Goal: Navigation & Orientation: Understand site structure

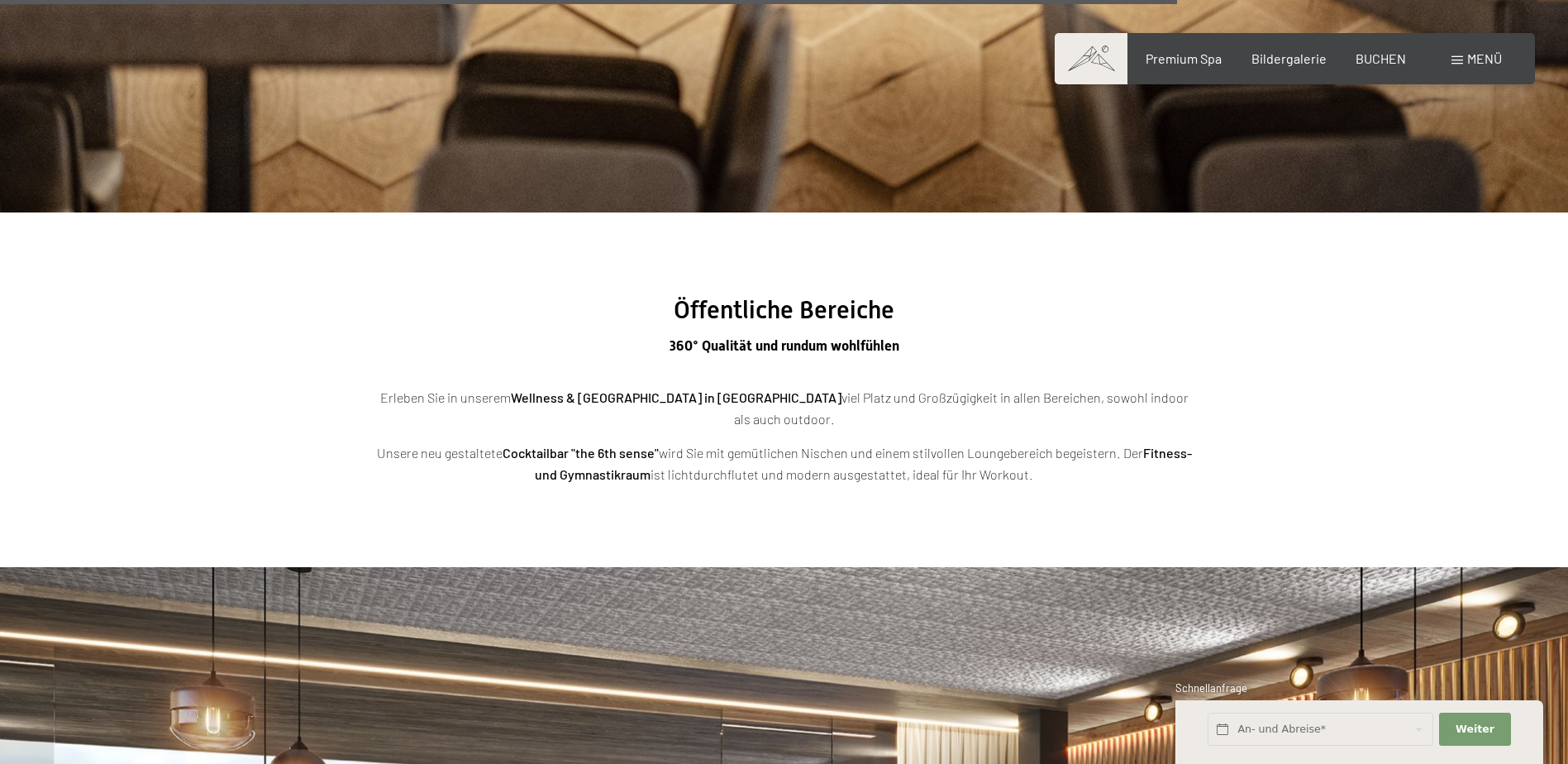
scroll to position [4919, 0]
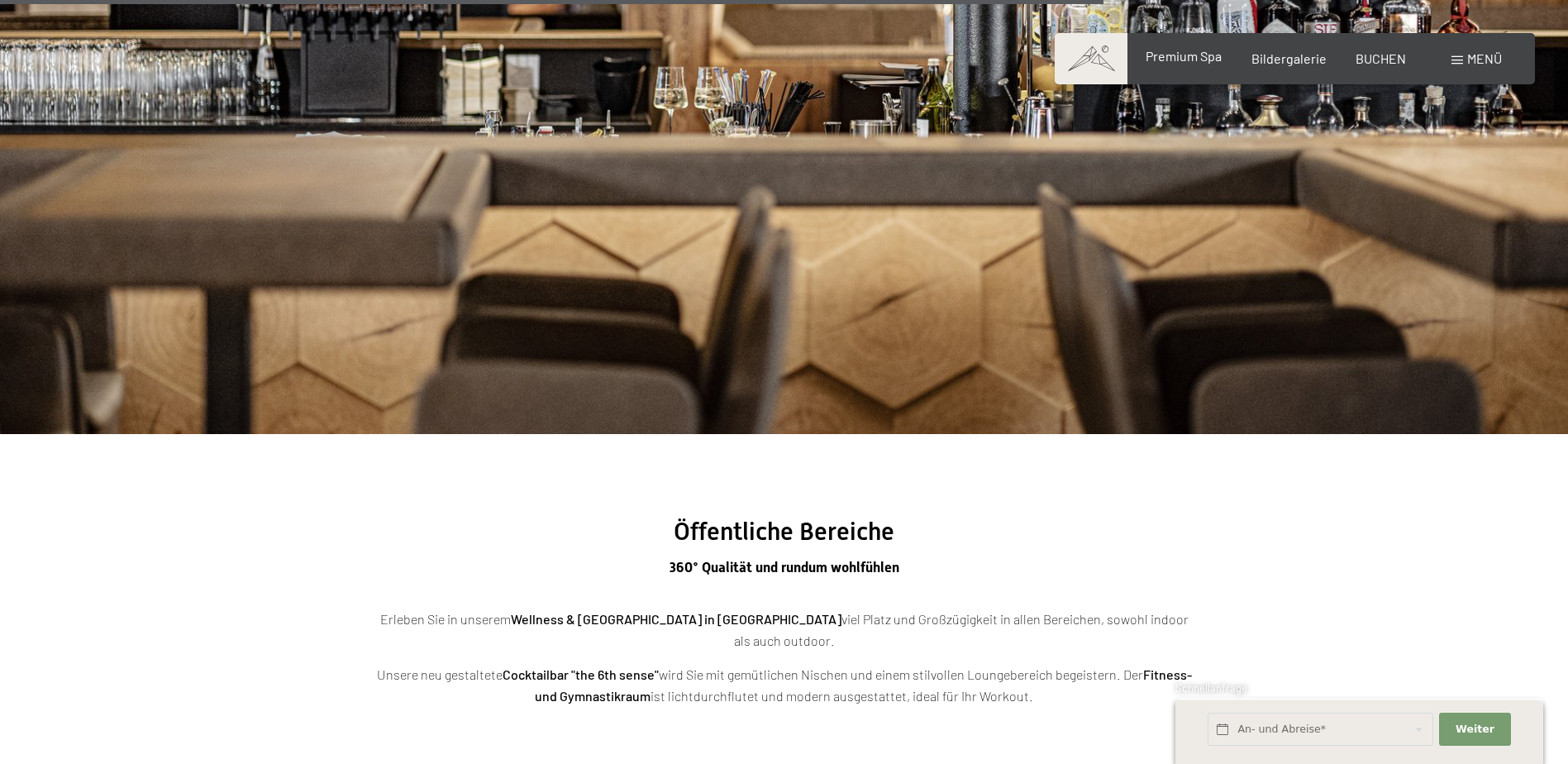
click at [1211, 56] on span "Premium Spa" at bounding box center [1183, 55] width 76 height 16
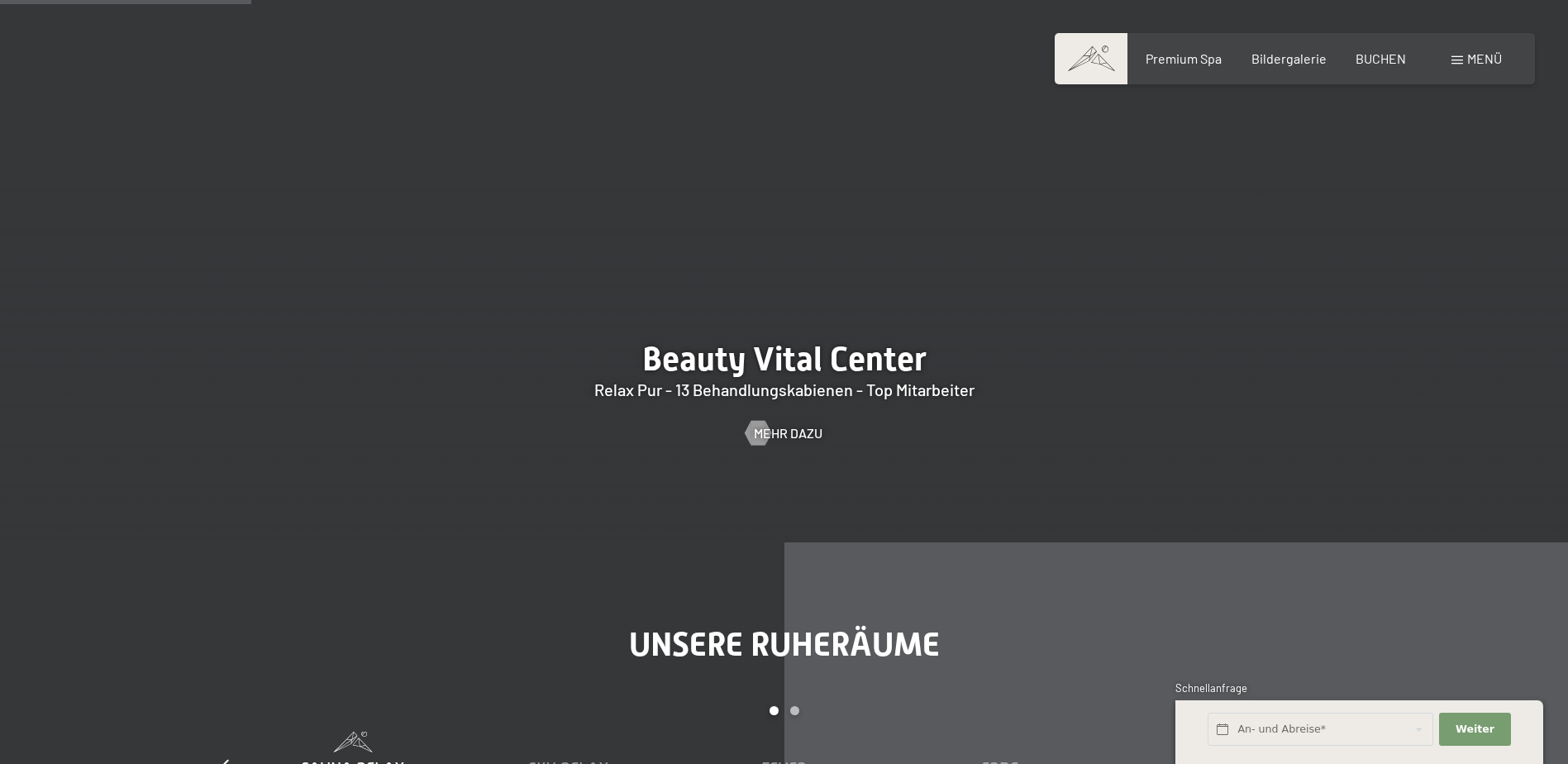
scroll to position [1985, 0]
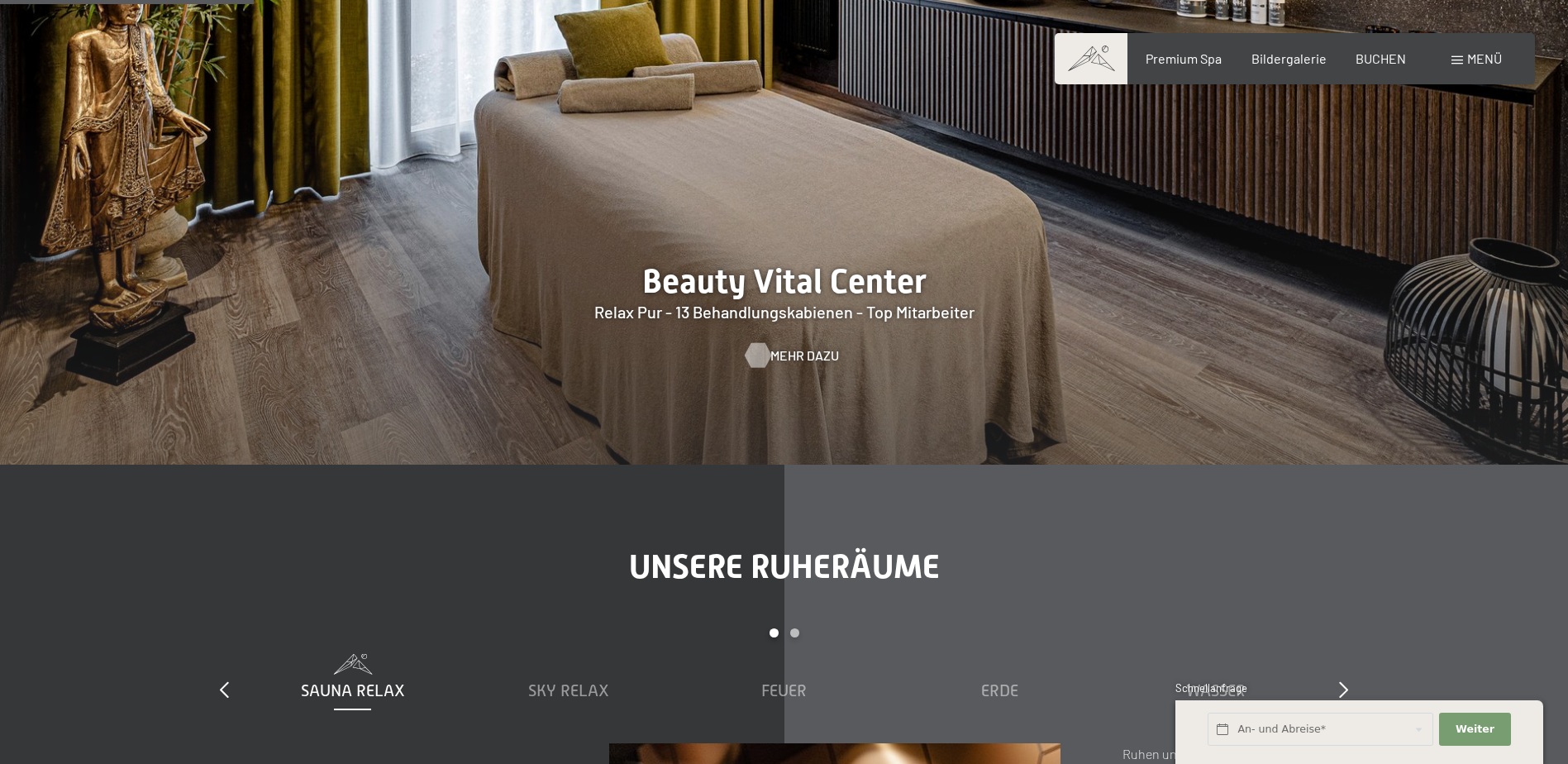
click at [806, 356] on span "Mehr dazu" at bounding box center [804, 356] width 68 height 18
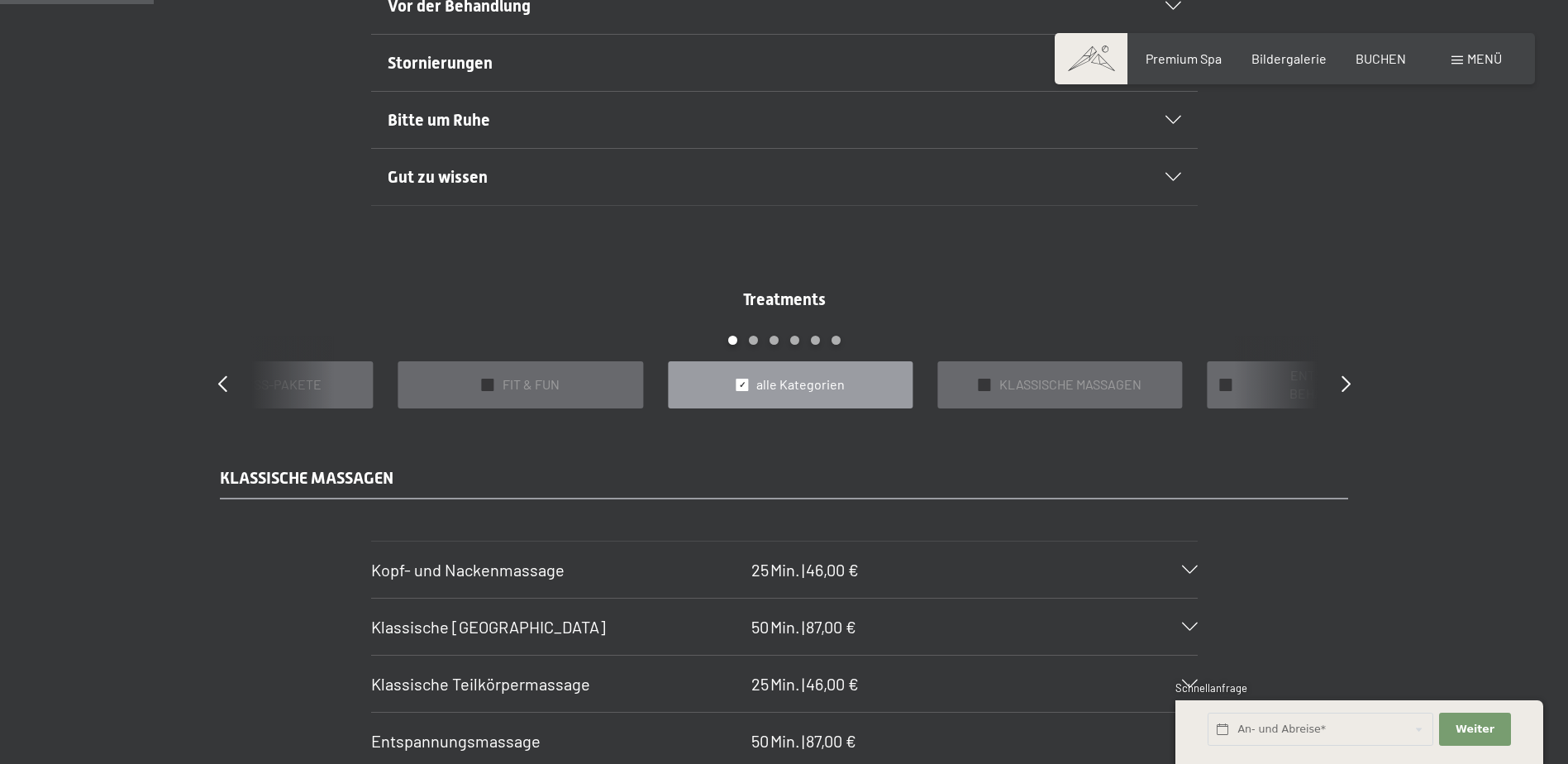
scroll to position [1489, 0]
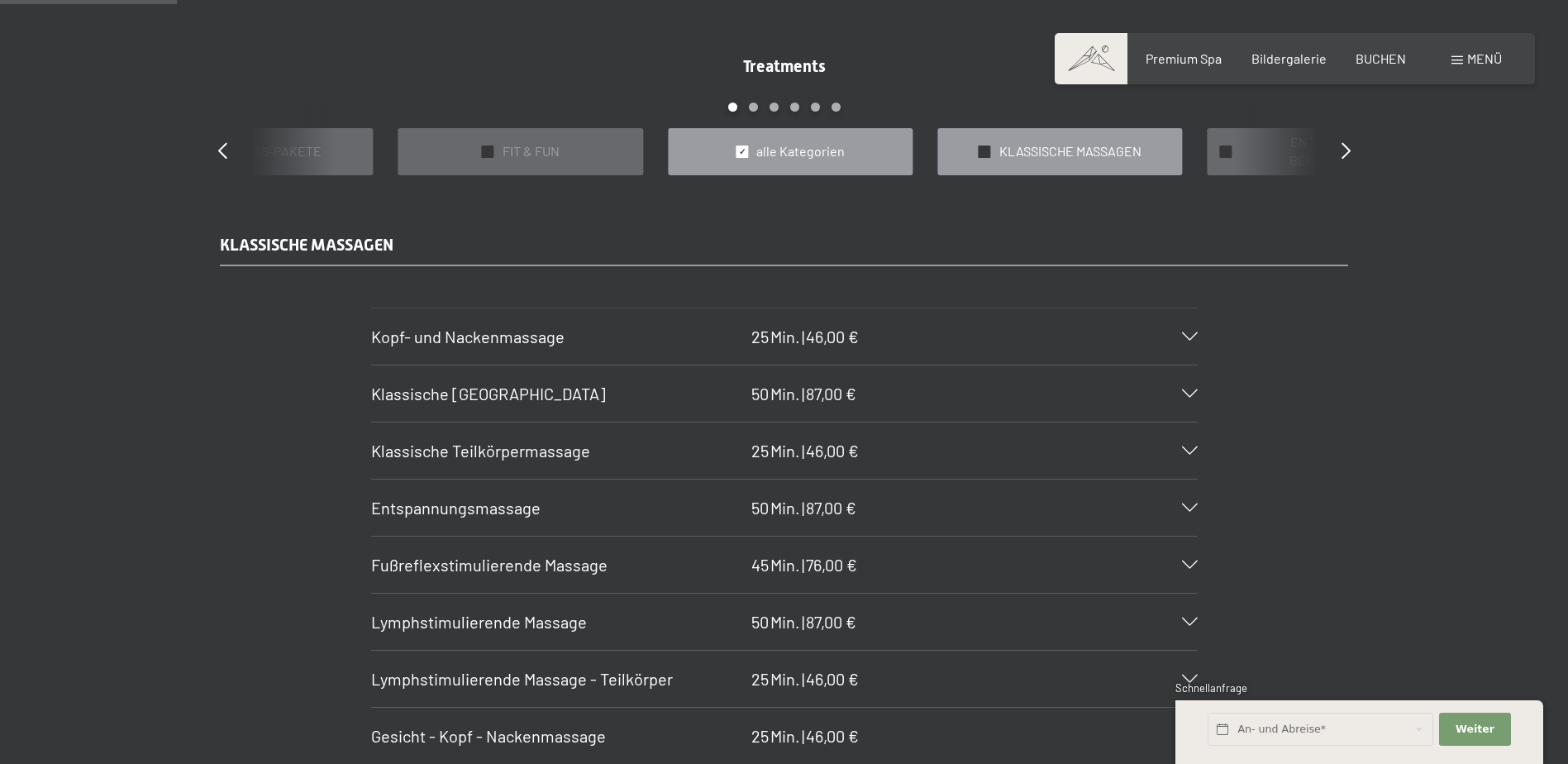
click at [1020, 144] on span "KLASSISCHE MASSAGEN" at bounding box center [1071, 151] width 142 height 18
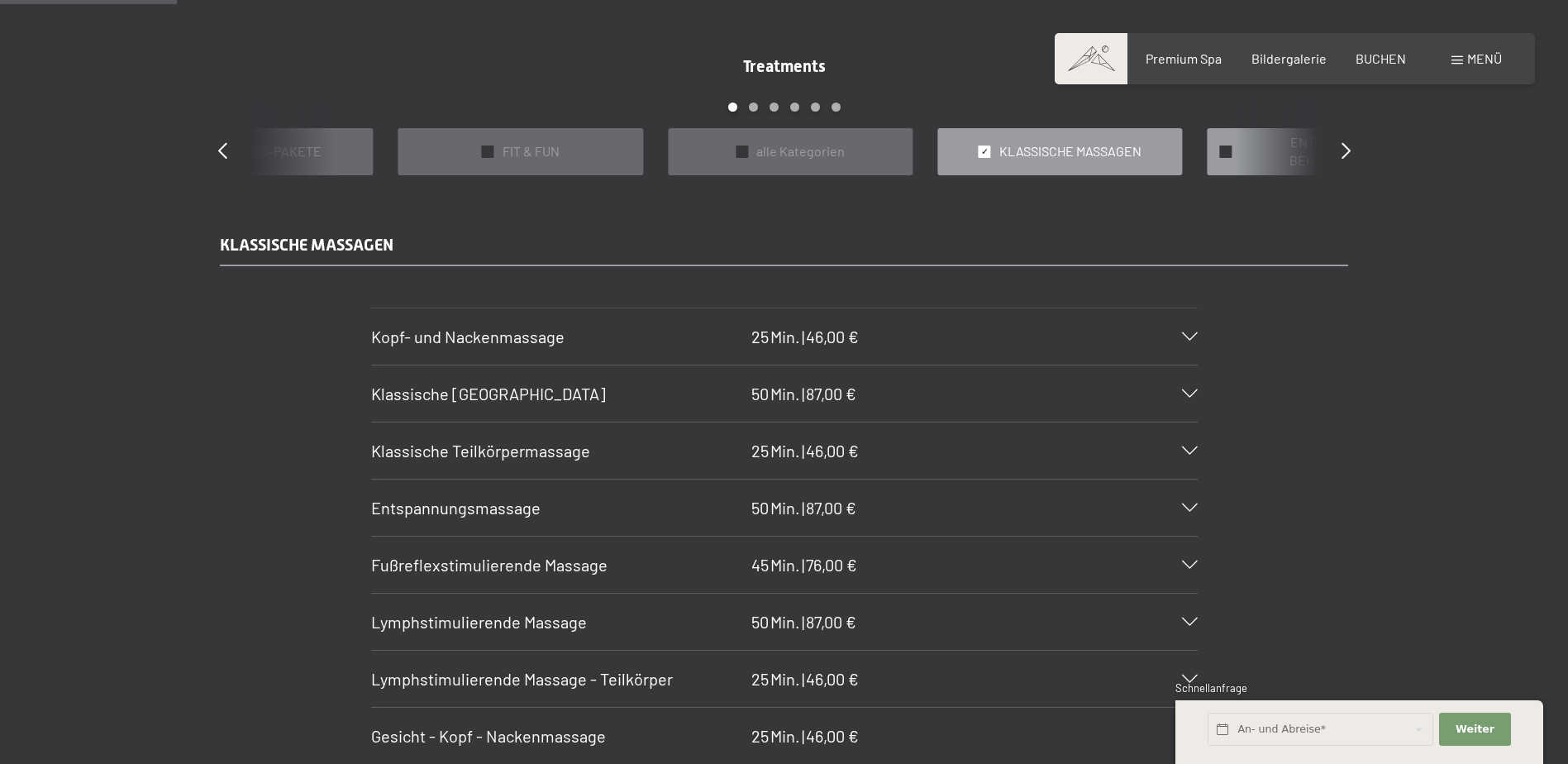
click at [1307, 161] on span "ENTSPANNENDE BEHANDLUNGEN" at bounding box center [1339, 151] width 199 height 38
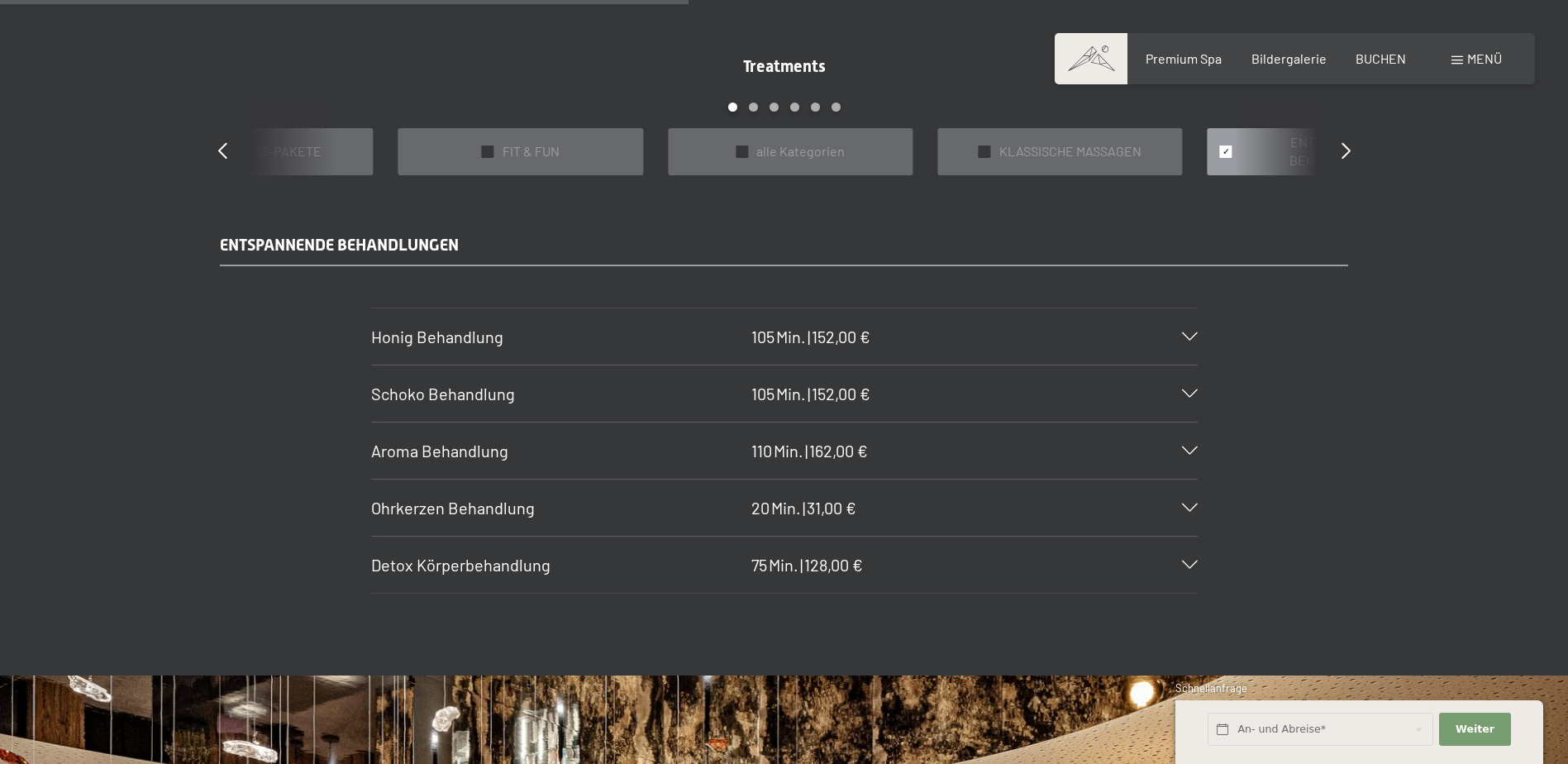
click at [1323, 151] on div "Treatments slide 3 to 7 of 22 ✓ BÄDER & PACKUNGEN ✓ VORFREUDE FÜR WERDENDE MÜTT…" at bounding box center [784, 114] width 1190 height 121
click at [1340, 152] on div "Treatments slide 3 to 7 of 22 ✓ BÄDER & PACKUNGEN ✓ VORFREUDE FÜR WERDENDE MÜTT…" at bounding box center [784, 114] width 1190 height 121
click at [1349, 150] on icon at bounding box center [1346, 150] width 9 height 17
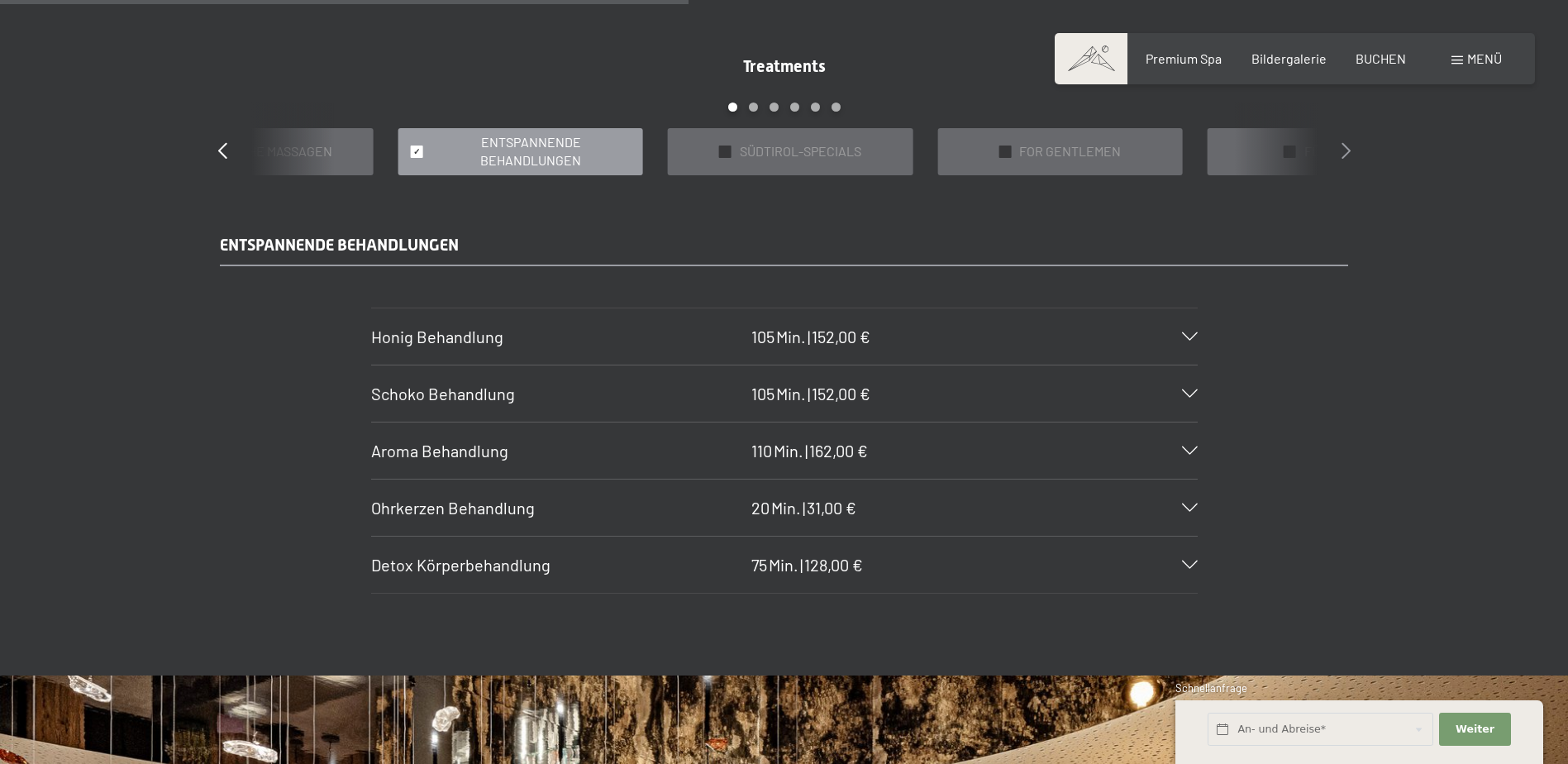
click at [1346, 148] on icon at bounding box center [1346, 150] width 9 height 17
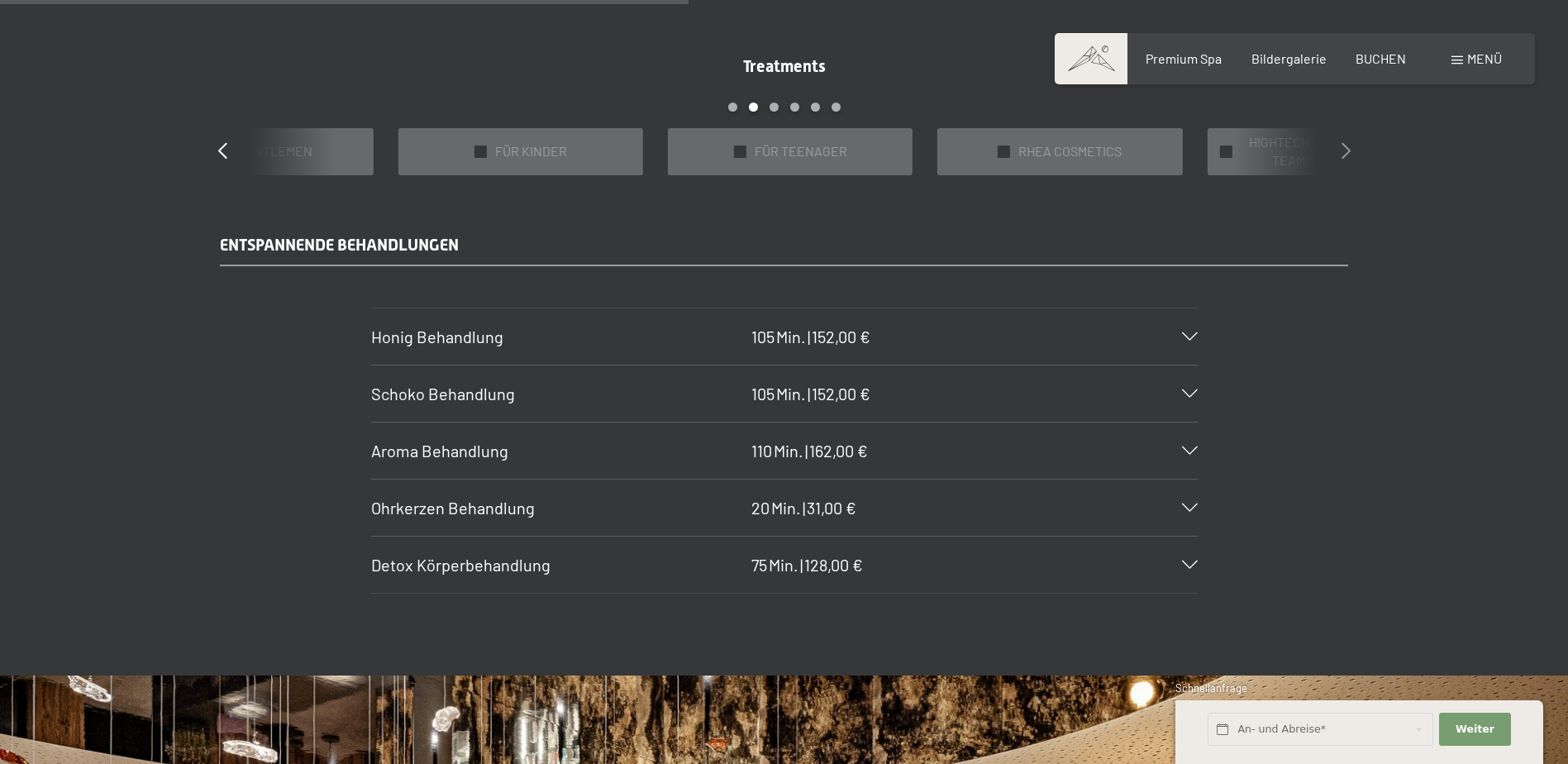
click at [1346, 148] on icon at bounding box center [1346, 150] width 9 height 17
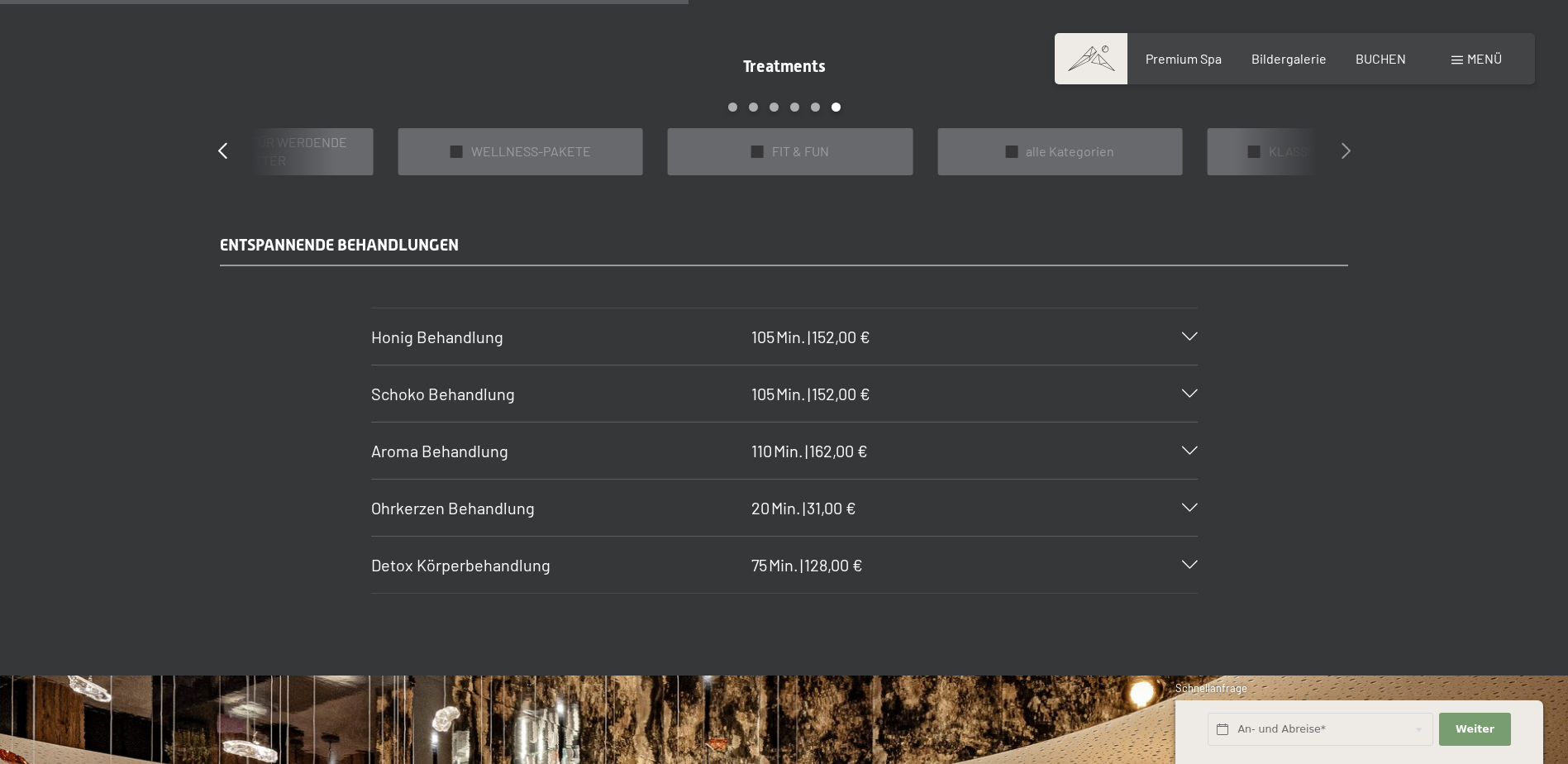
click at [1346, 148] on icon at bounding box center [1346, 150] width 9 height 17
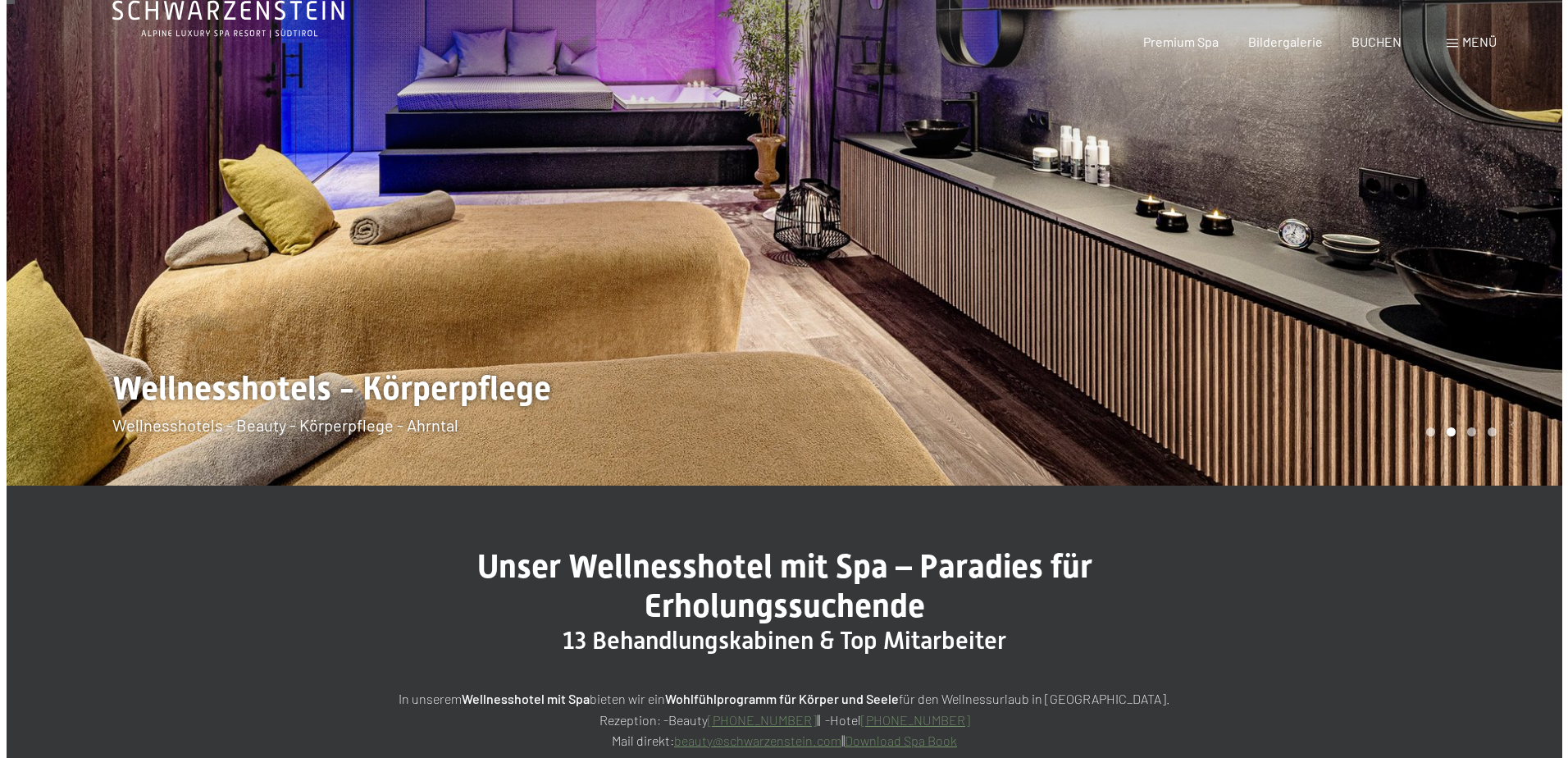
scroll to position [0, 0]
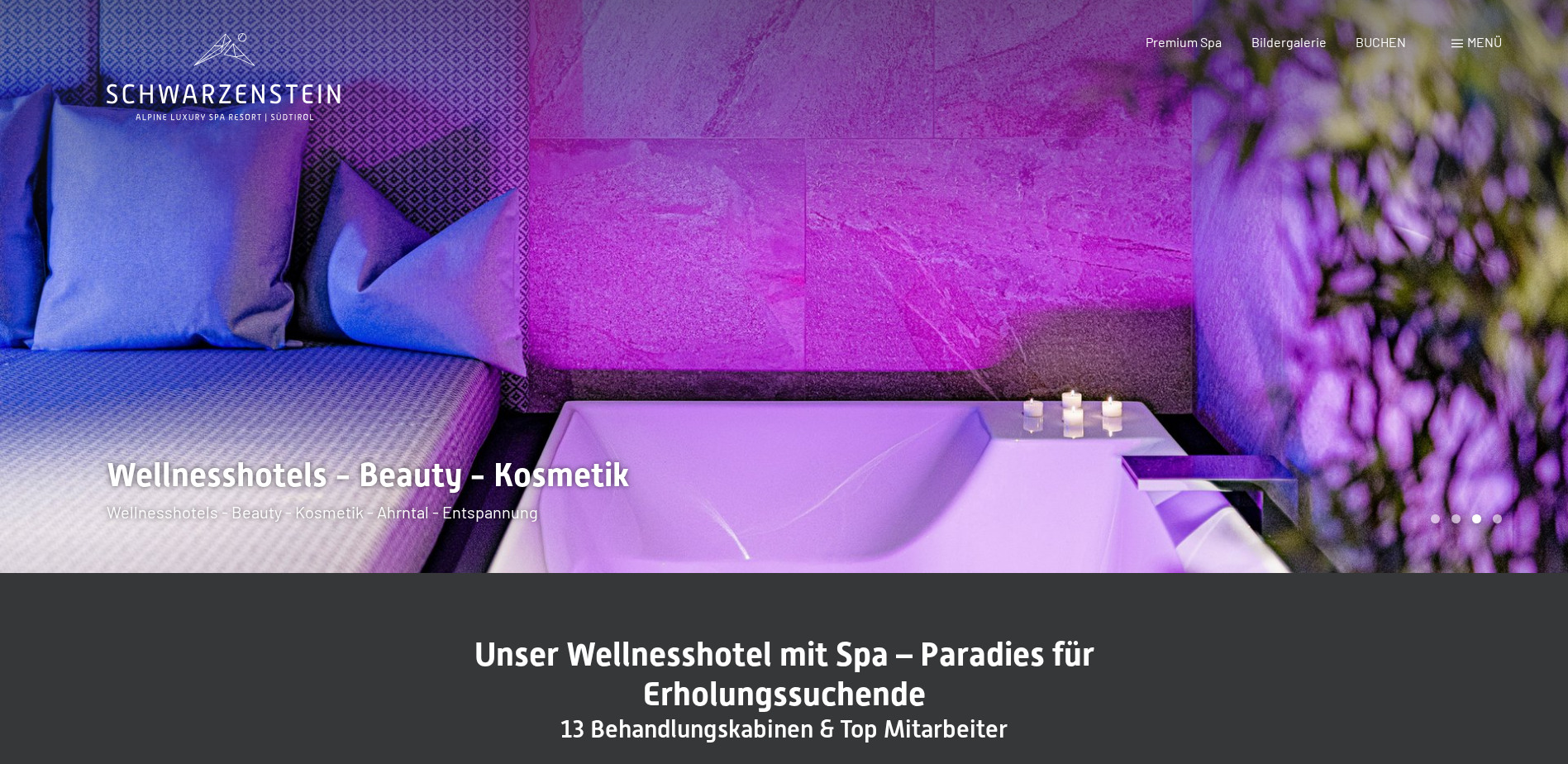
click at [915, 64] on div at bounding box center [1177, 286] width 784 height 573
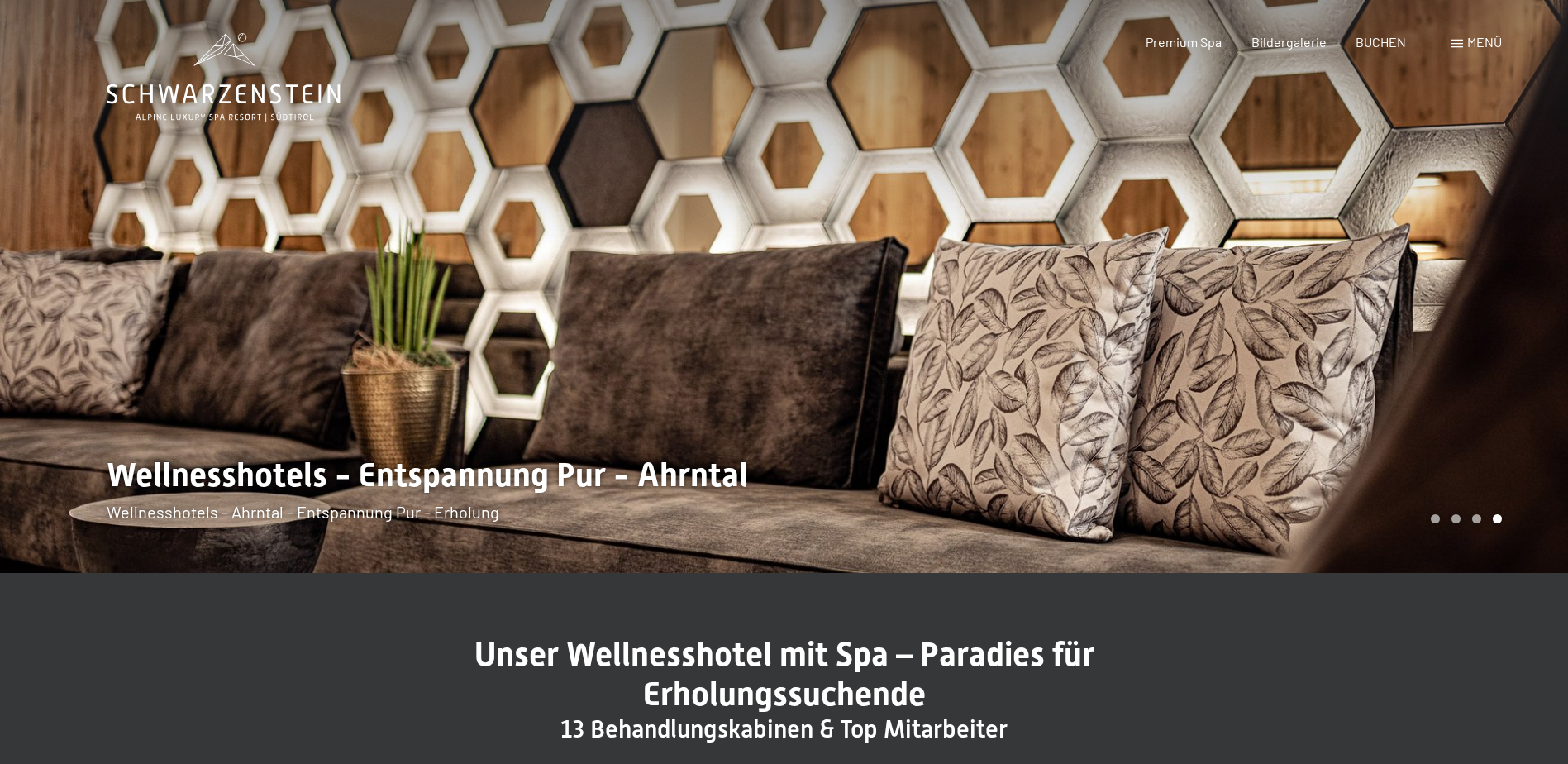
click at [1478, 43] on span "Menü" at bounding box center [1485, 42] width 35 height 16
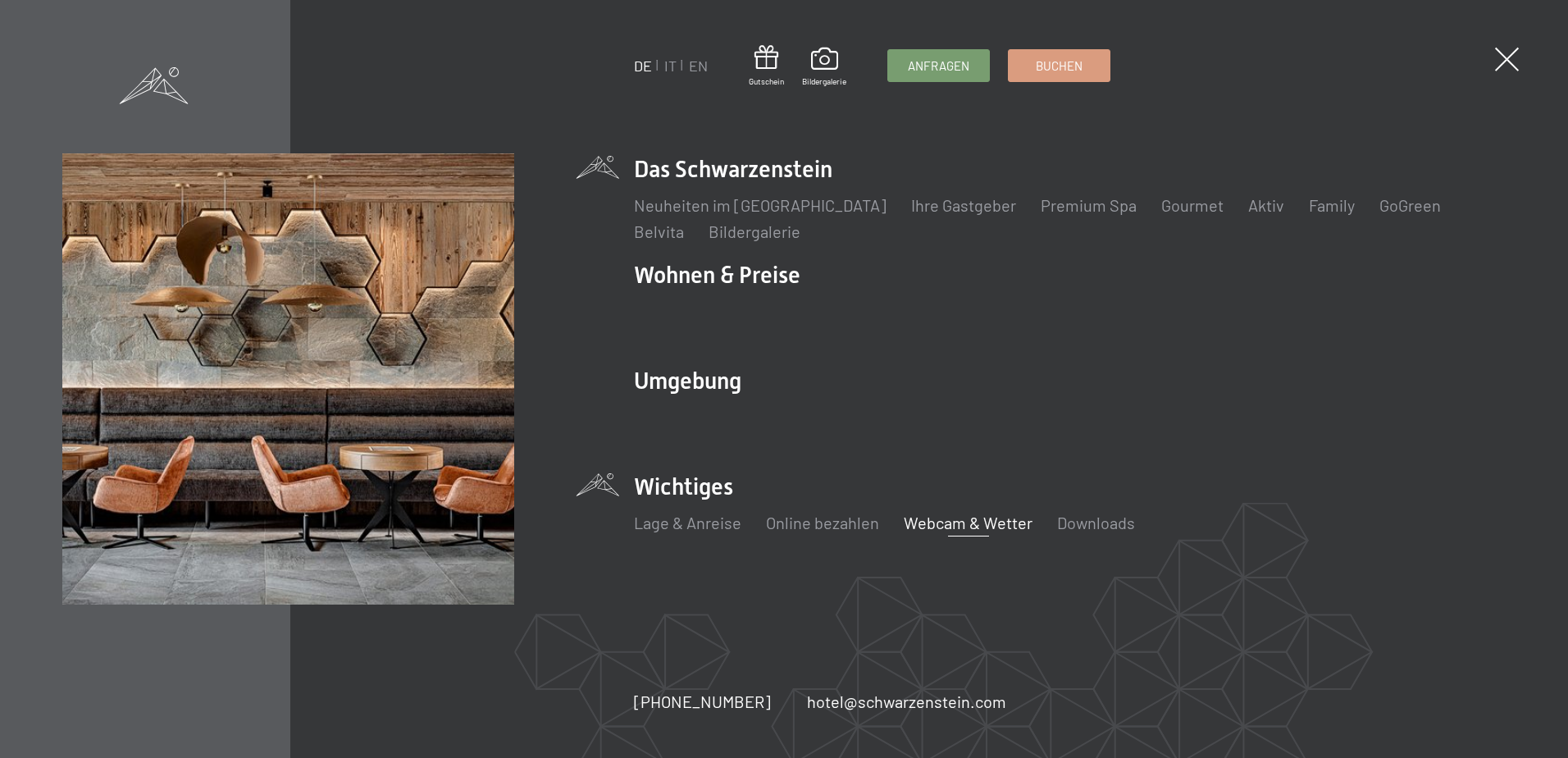
click at [987, 522] on link "Webcam & Wetter" at bounding box center [969, 523] width 129 height 20
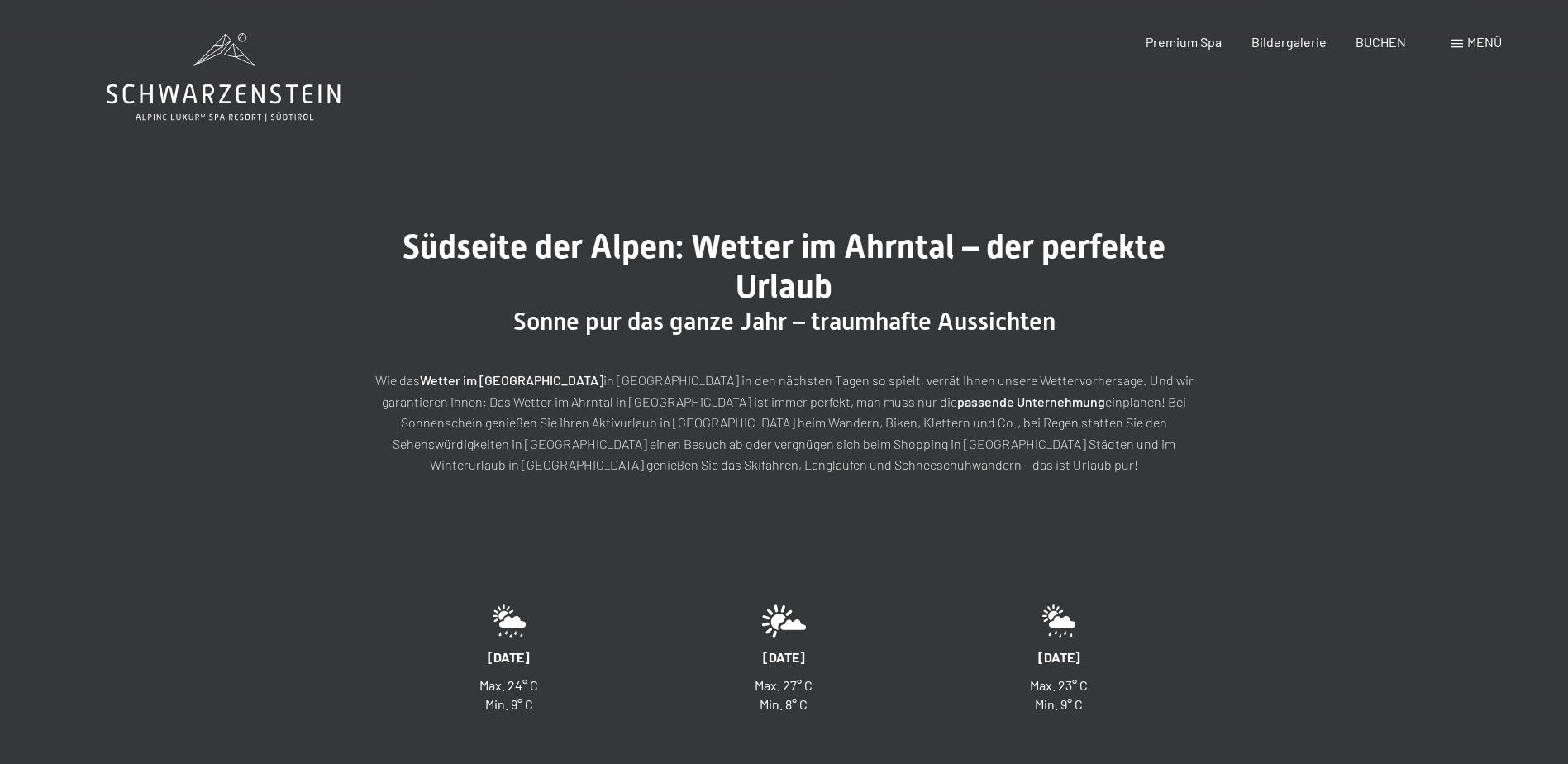
click at [1469, 41] on span "Menü" at bounding box center [1485, 42] width 35 height 16
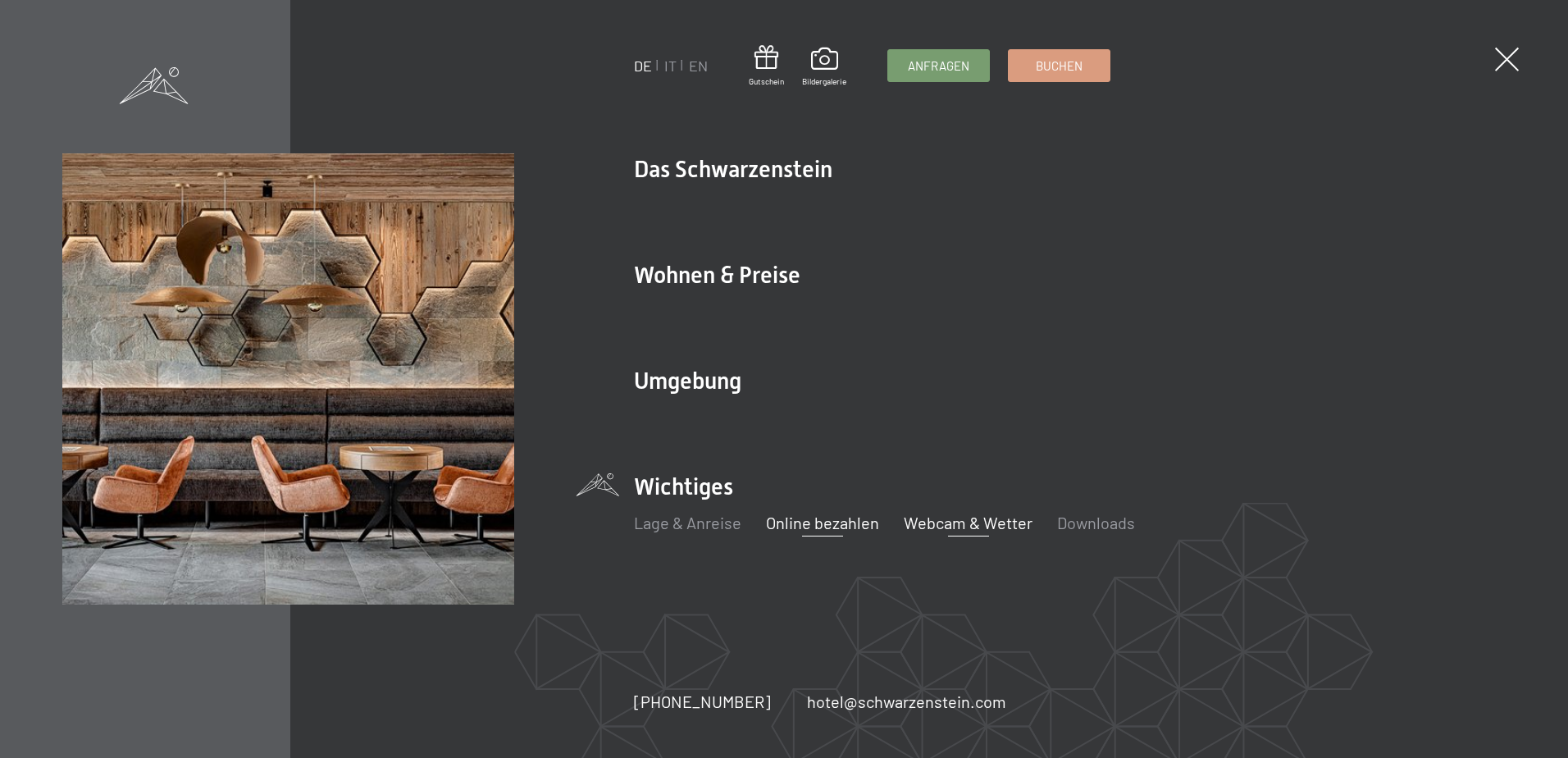
click at [816, 519] on link "Online bezahlen" at bounding box center [822, 523] width 113 height 20
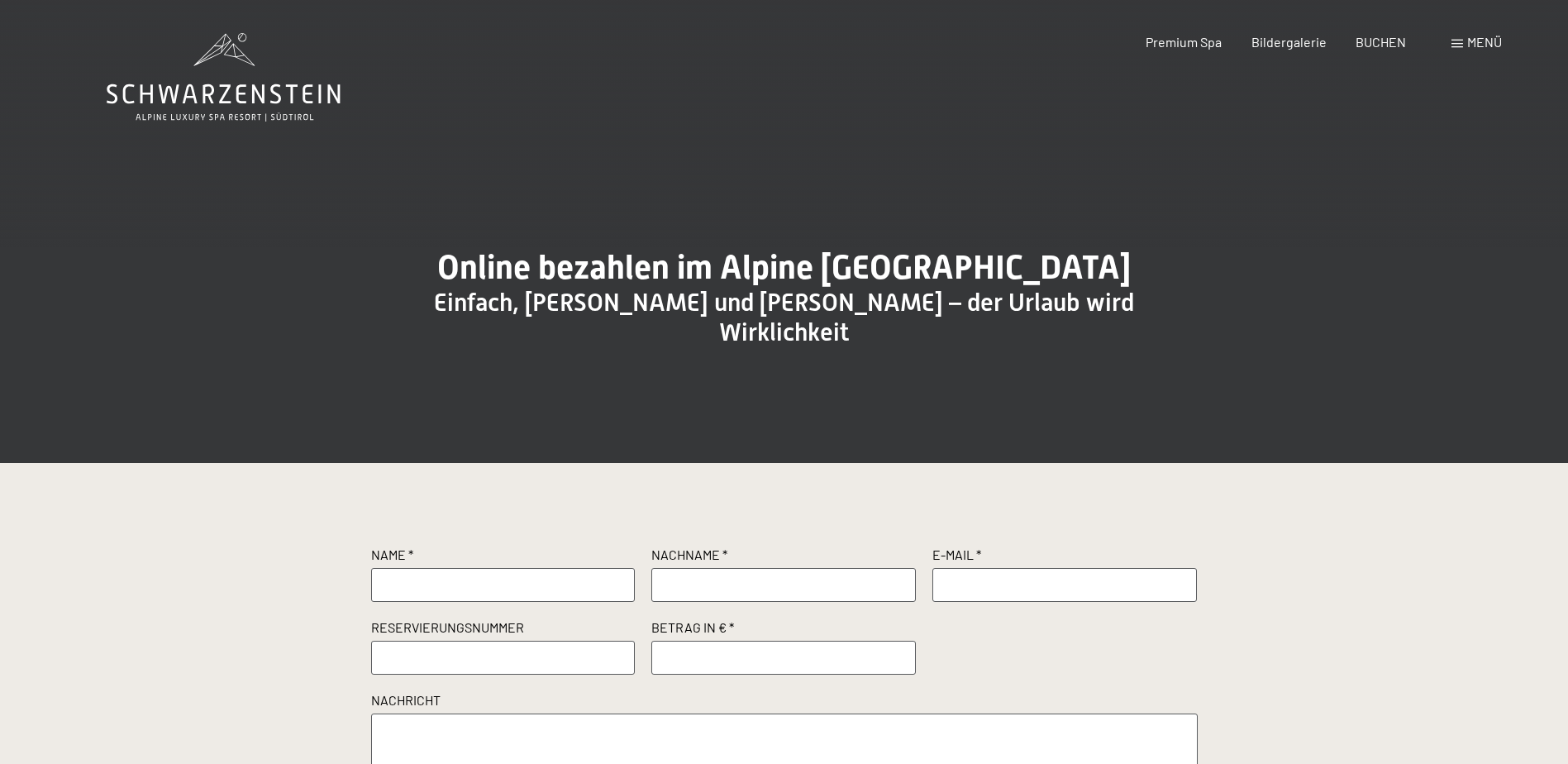
click at [1462, 44] on span at bounding box center [1457, 44] width 12 height 8
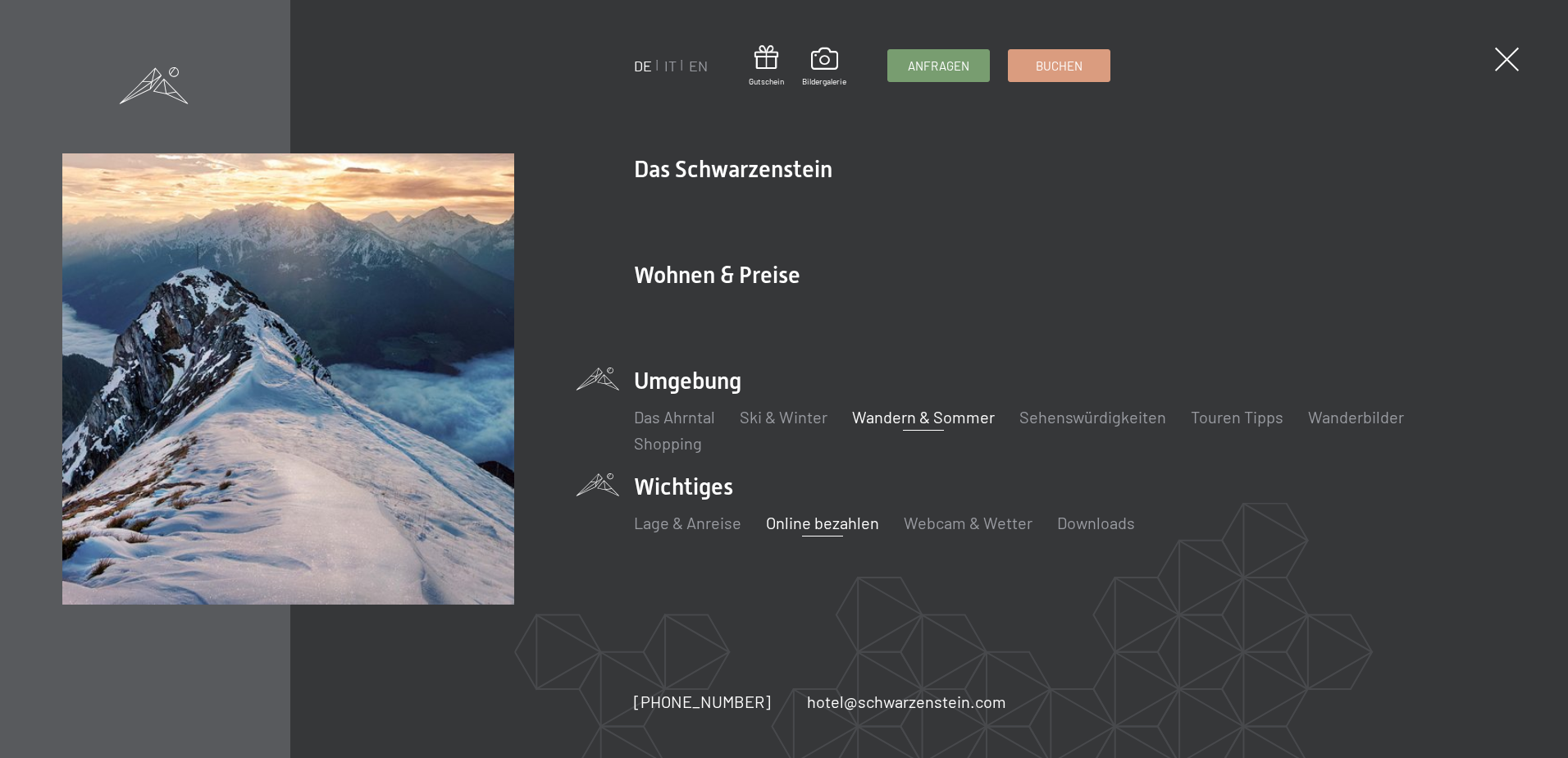
click at [968, 414] on link "Wandern & Sommer" at bounding box center [923, 417] width 142 height 20
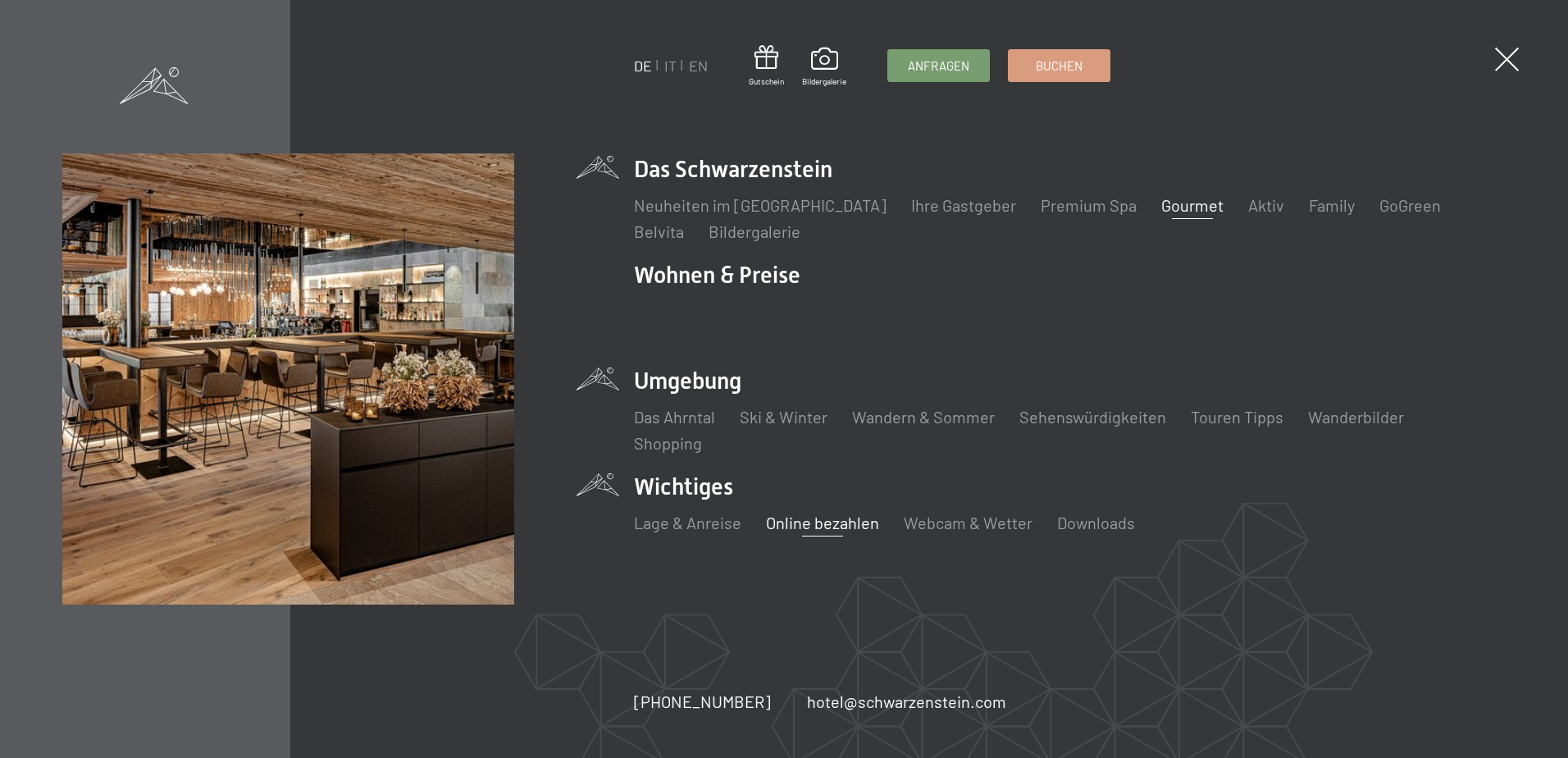
click at [1162, 203] on link "Gourmet" at bounding box center [1192, 205] width 62 height 20
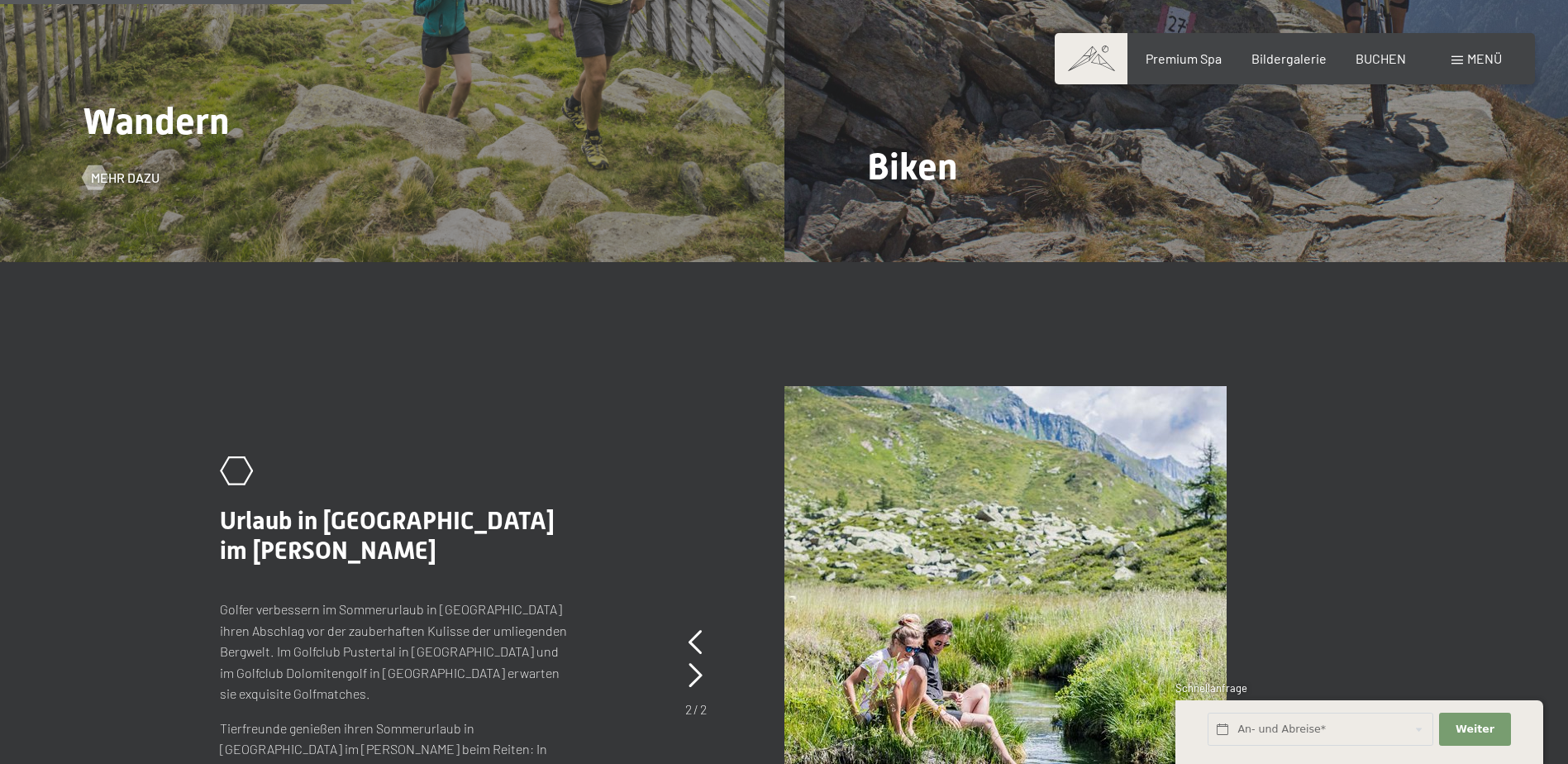
scroll to position [2067, 0]
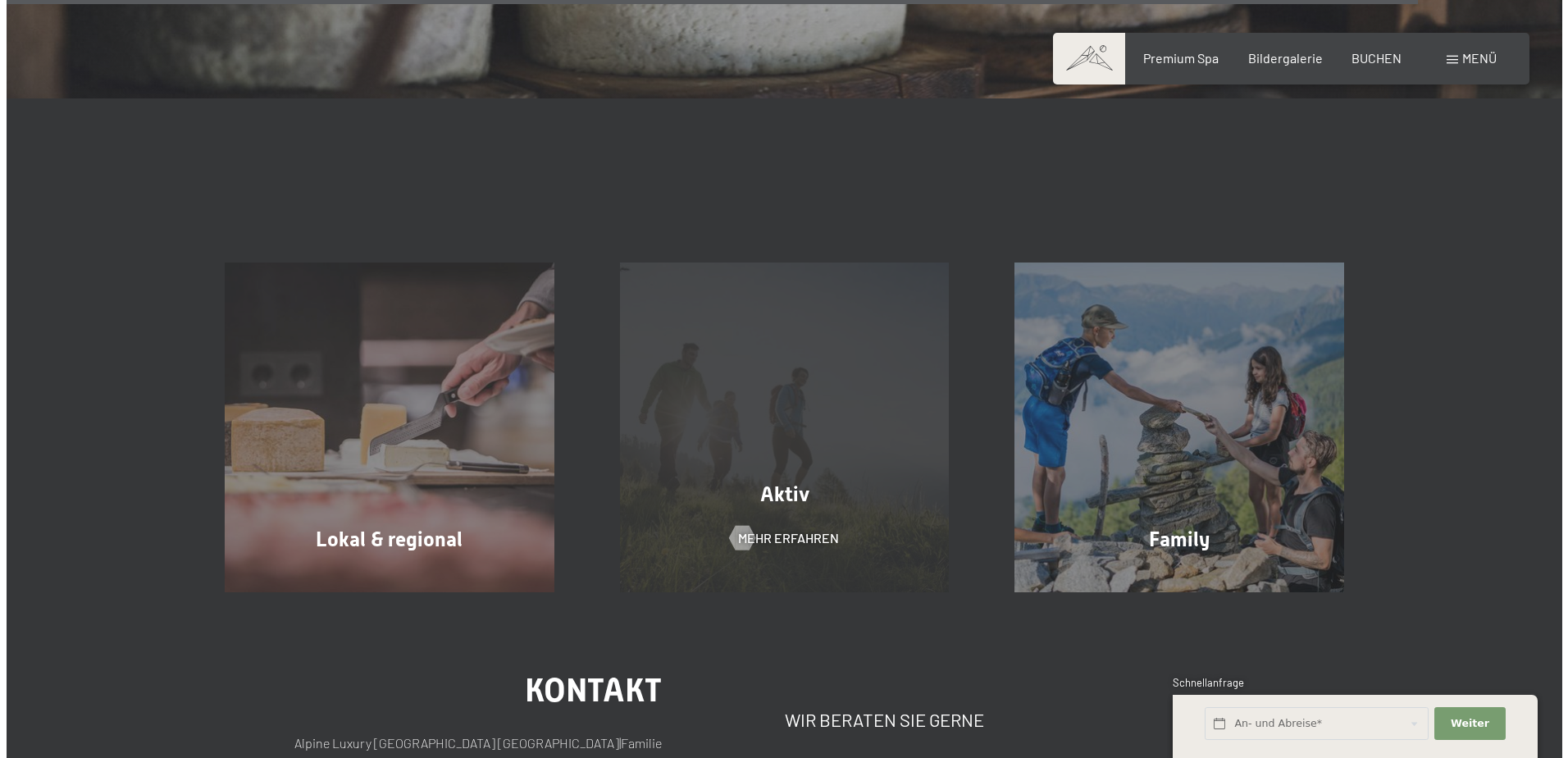
scroll to position [5498, 0]
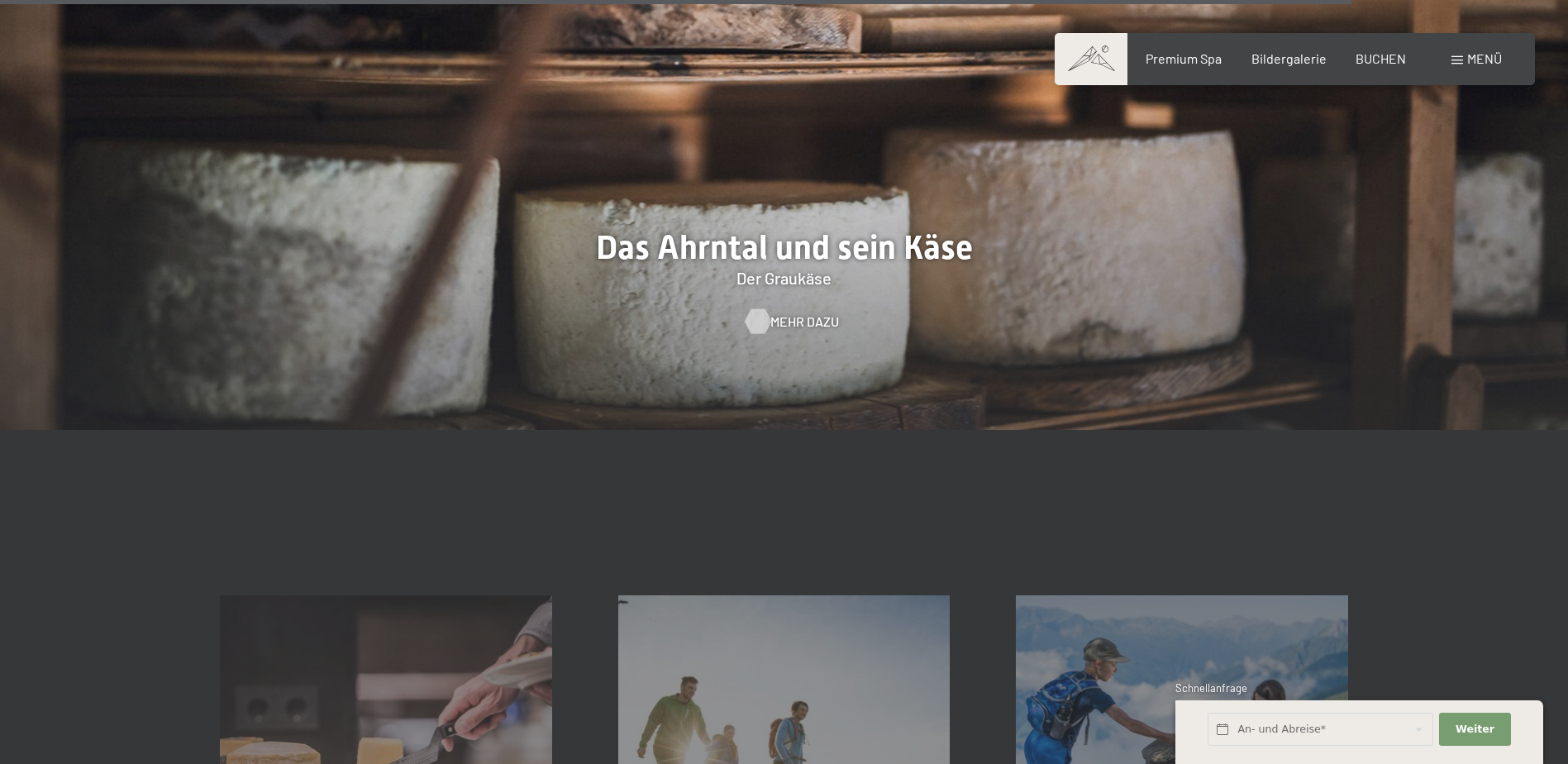
click at [764, 309] on div at bounding box center [757, 321] width 14 height 25
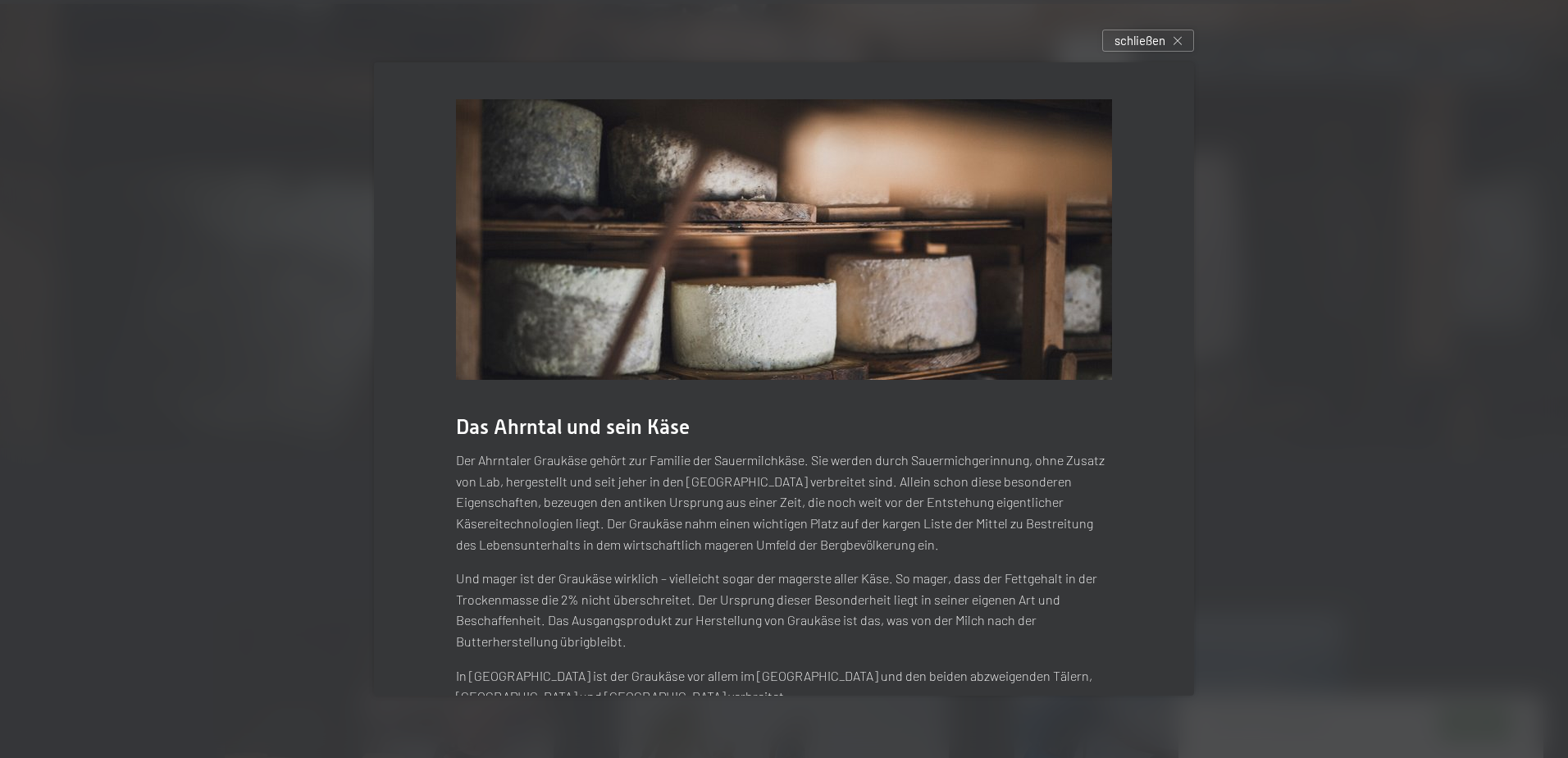
scroll to position [158, 0]
